Goal: Check status: Check status

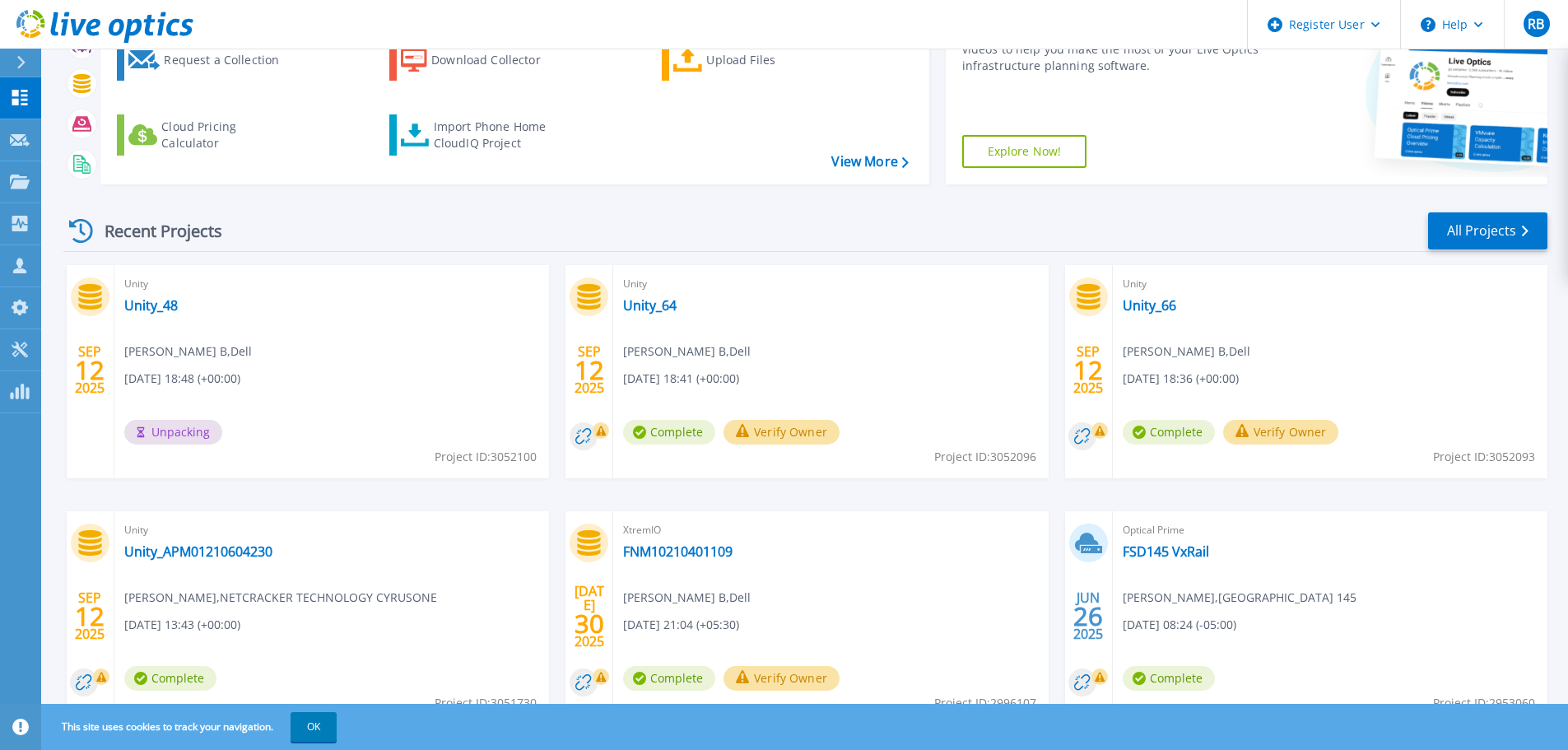
scroll to position [165, 0]
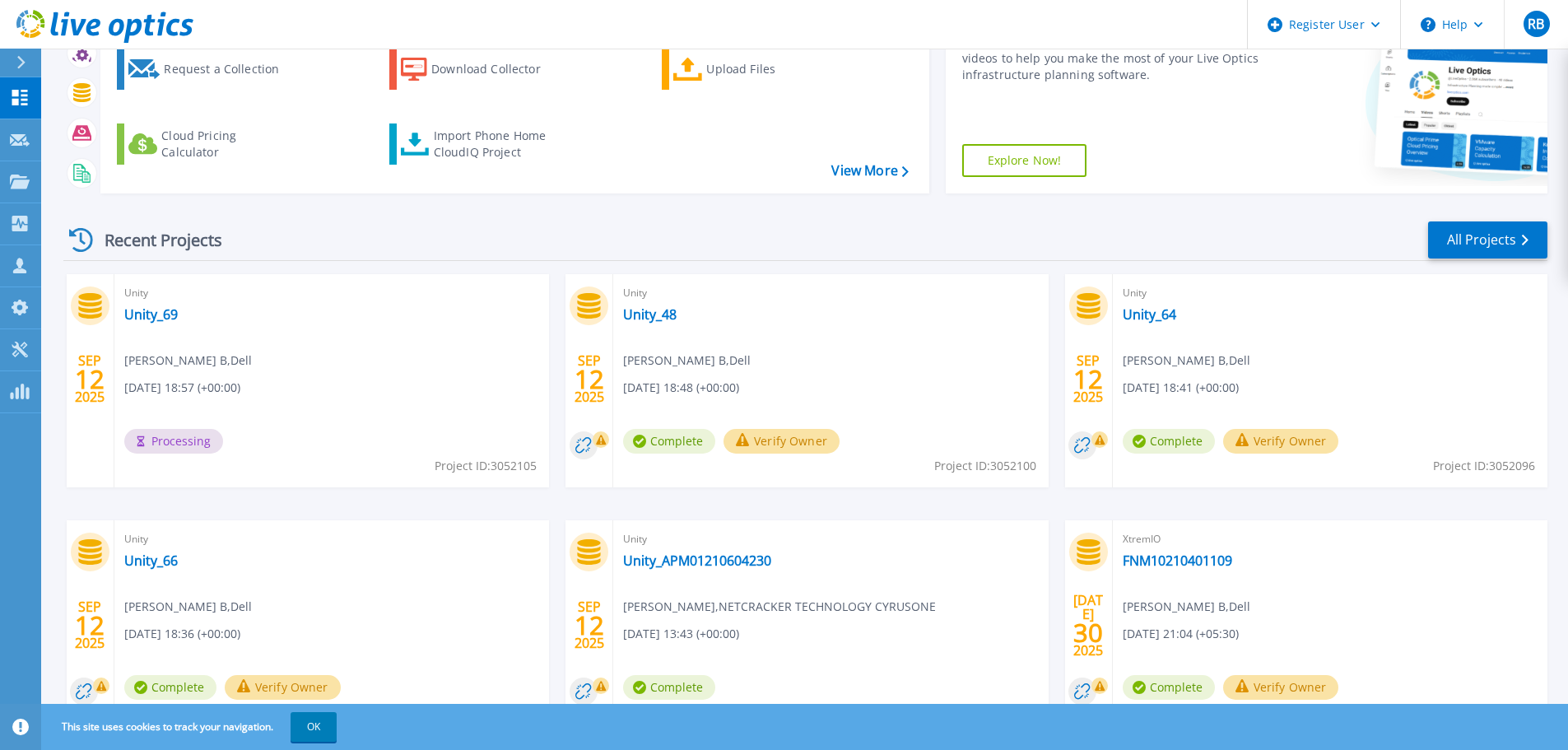
scroll to position [165, 0]
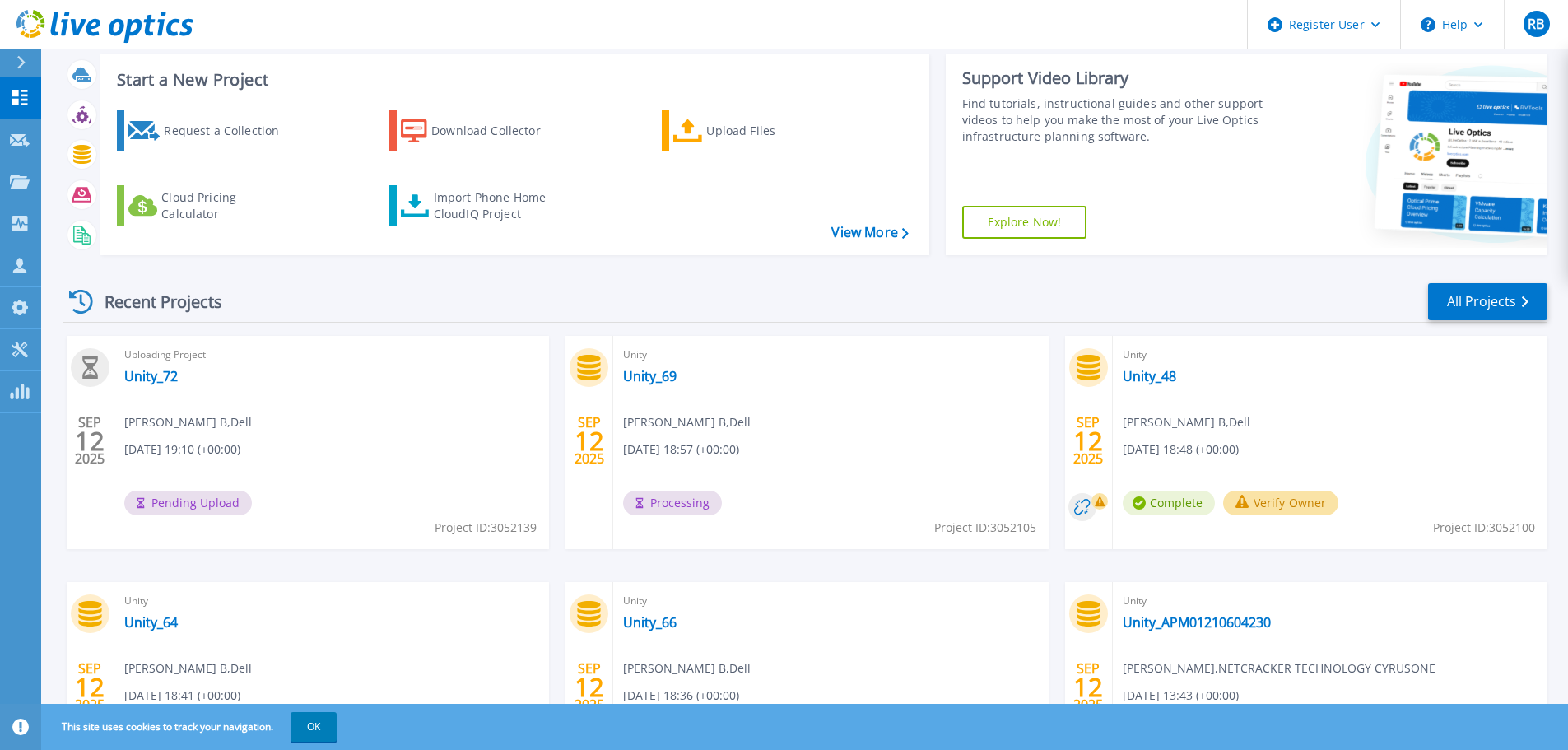
scroll to position [231, 0]
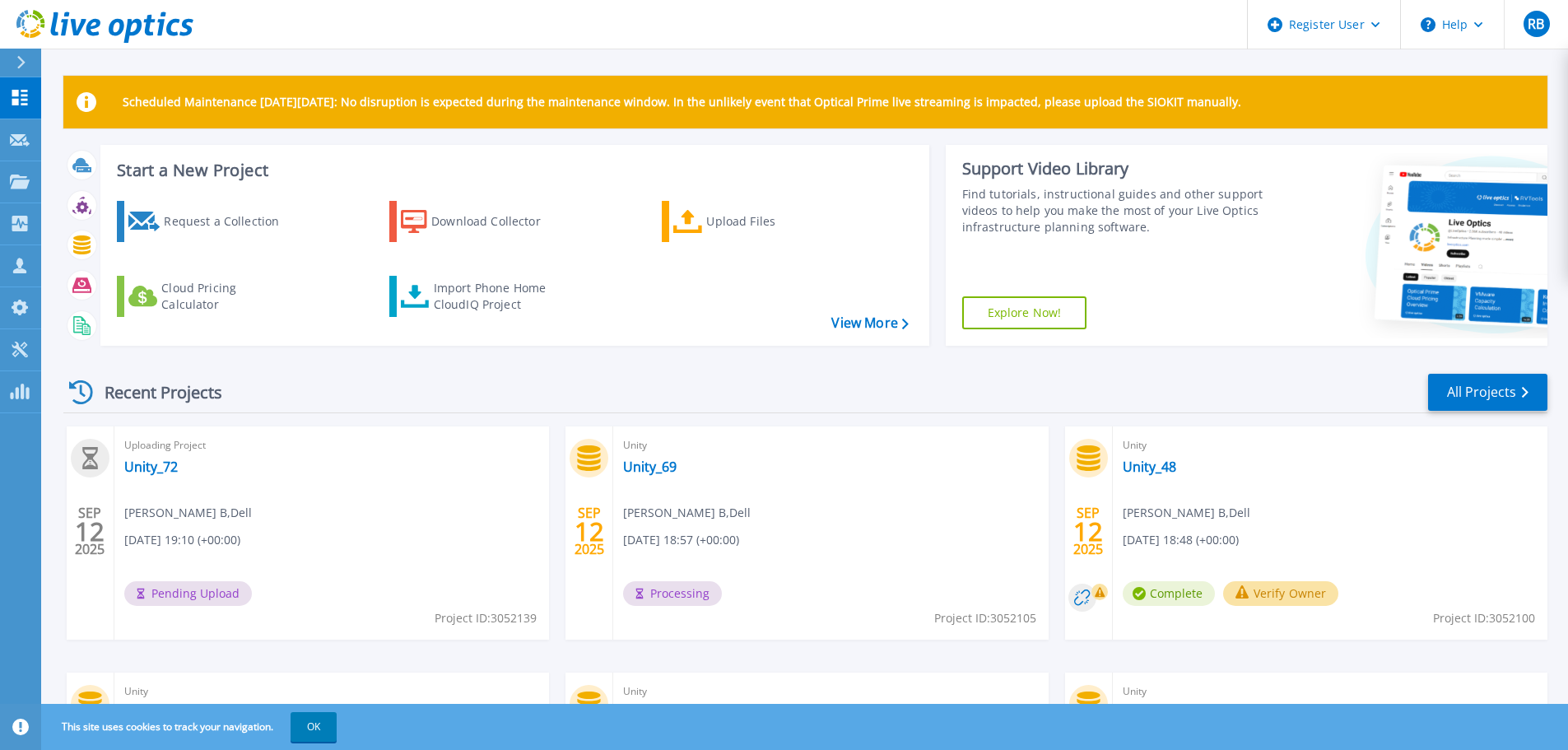
scroll to position [231, 0]
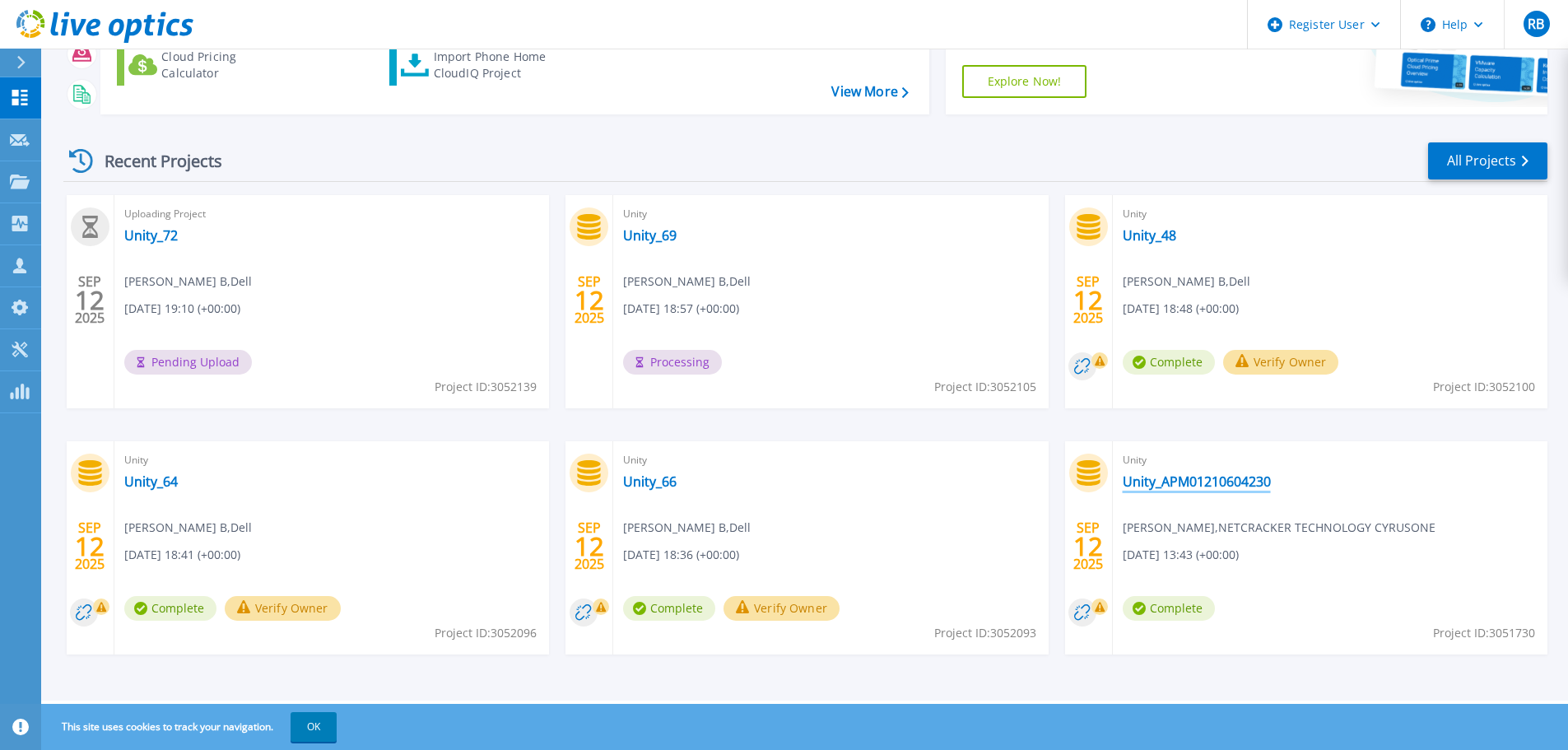
click at [1153, 482] on link "Unity_APM01210604230" at bounding box center [1197, 482] width 148 height 17
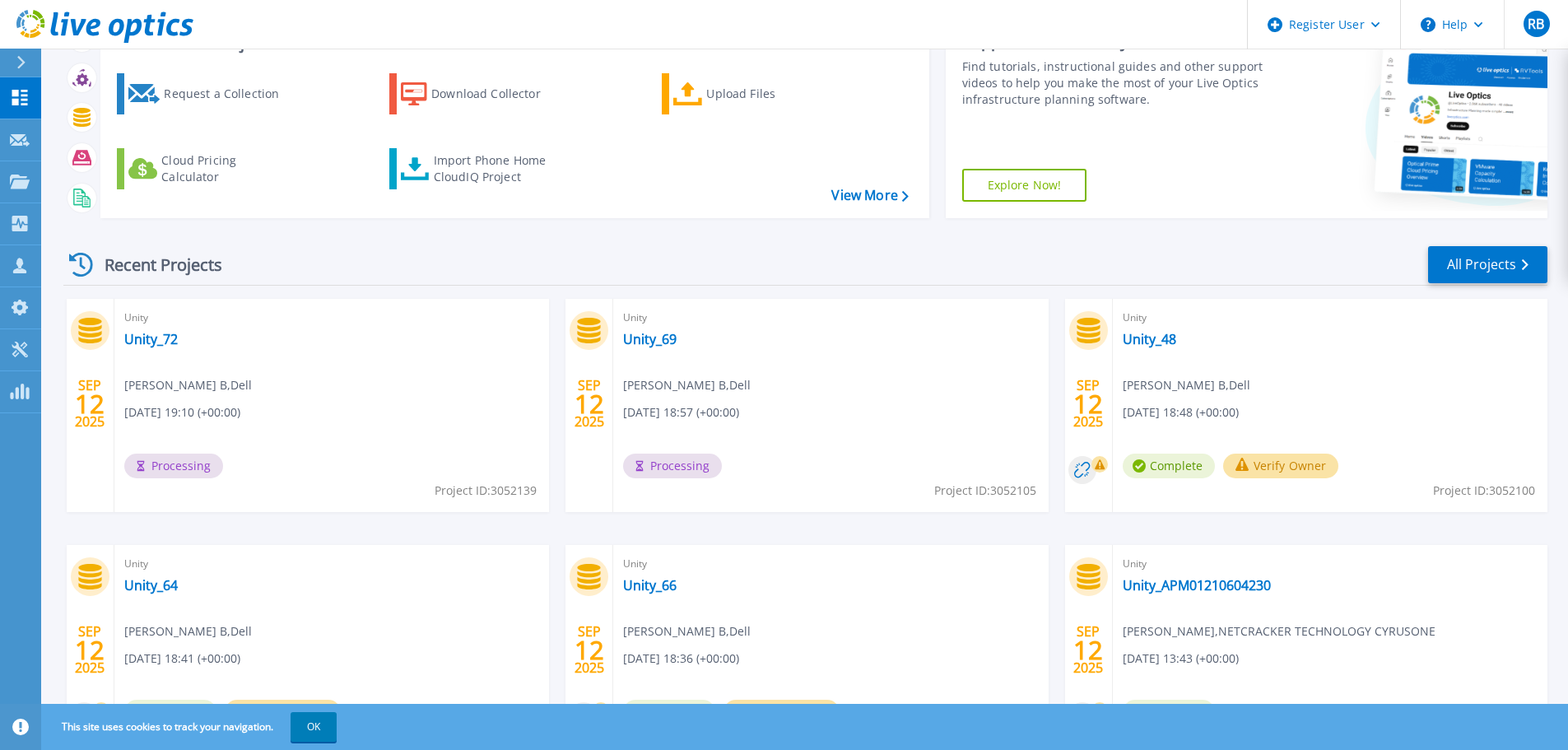
scroll to position [231, 0]
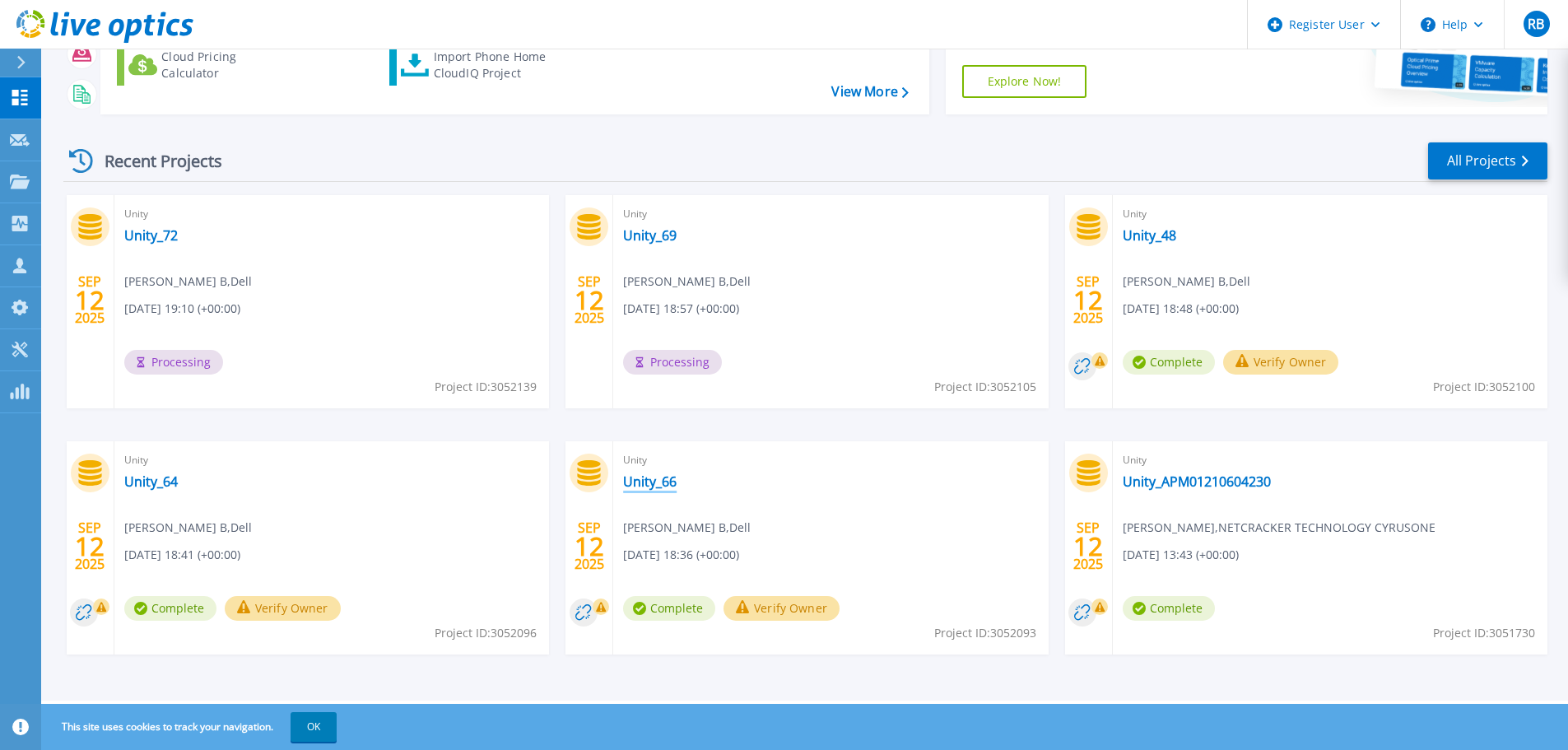
click at [668, 487] on link "Unity_66" at bounding box center [649, 482] width 53 height 17
click at [164, 488] on link "Unity_64" at bounding box center [150, 482] width 53 height 17
click at [1174, 237] on link "Unity_48" at bounding box center [1149, 235] width 53 height 17
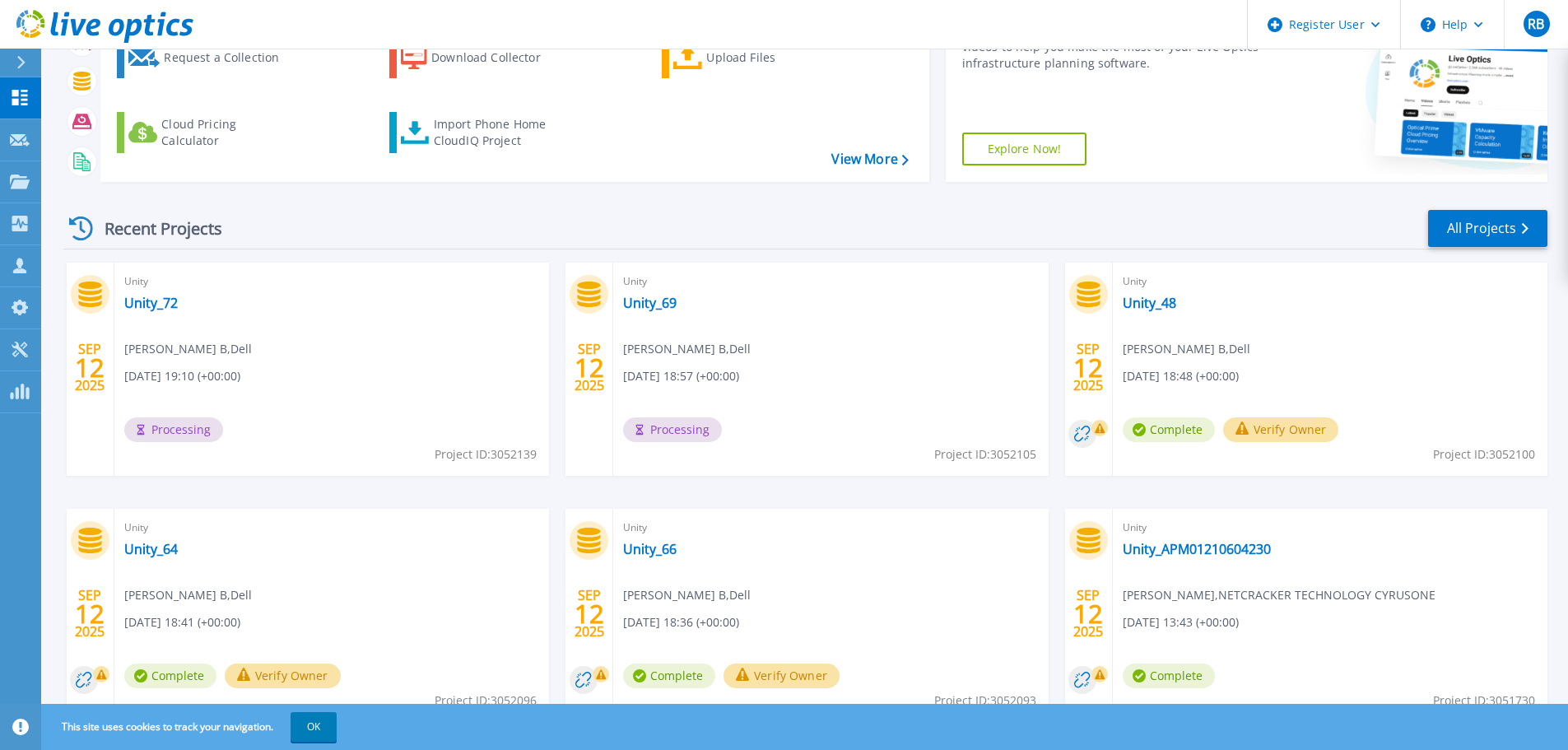
scroll to position [165, 0]
click at [682, 312] on div "Unity Unity_69 [PERSON_NAME] B , Dell [DATE] 18:57 (+00:00) Processing Project …" at bounding box center [830, 368] width 434 height 213
click at [669, 302] on link "Unity_69" at bounding box center [649, 302] width 53 height 17
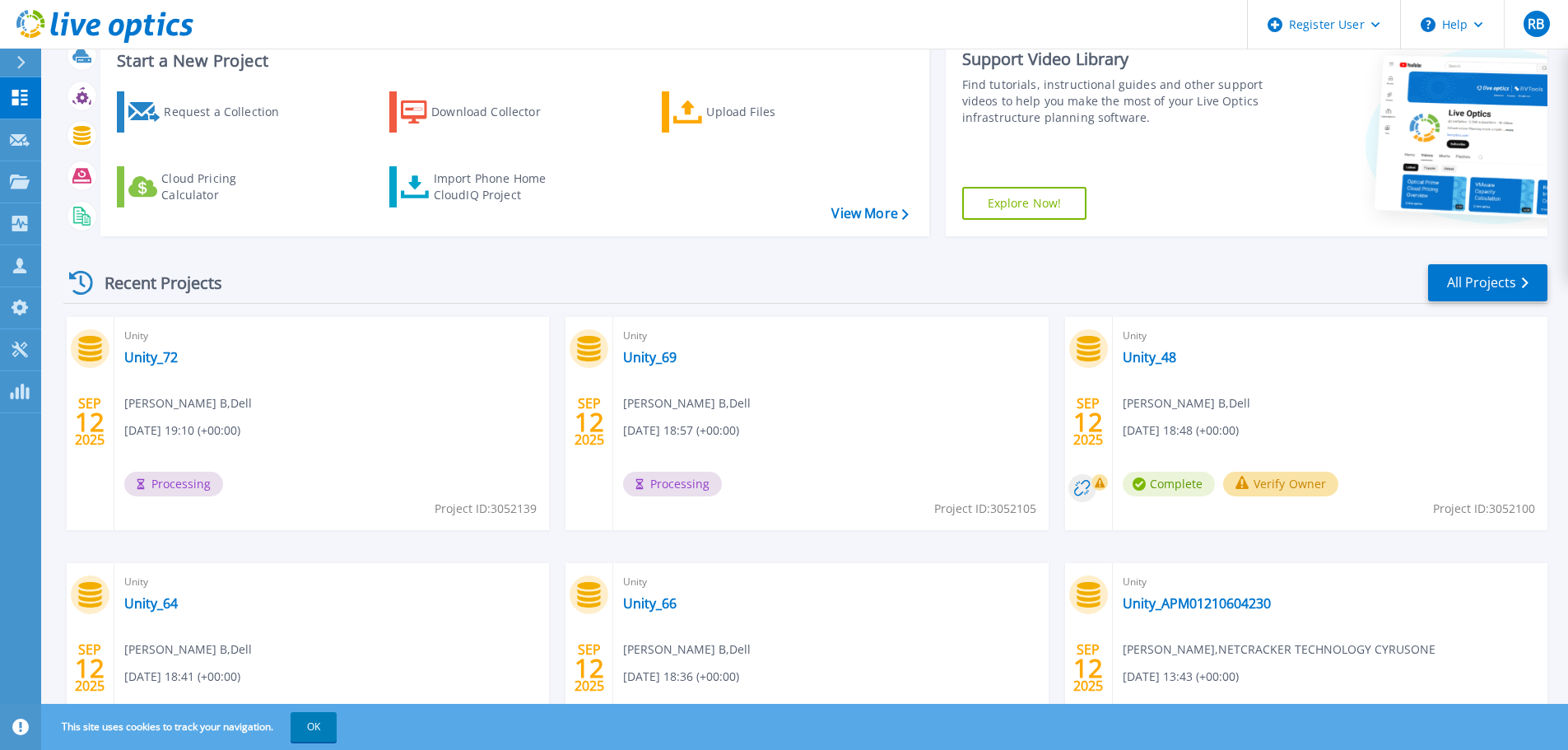
scroll to position [231, 0]
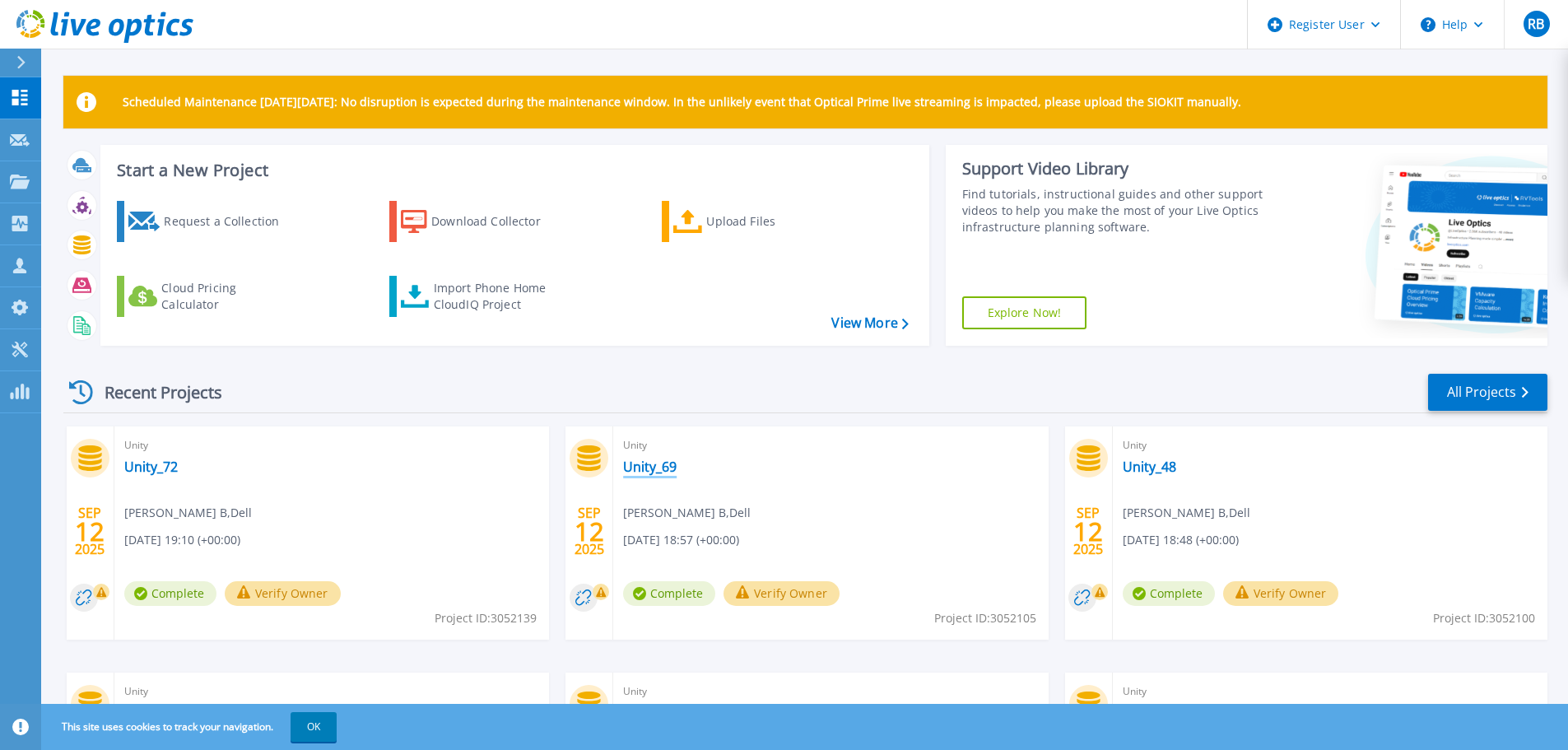
click at [658, 474] on link "Unity_69" at bounding box center [649, 467] width 53 height 17
click at [157, 468] on link "Unity_72" at bounding box center [150, 467] width 53 height 17
